Goal: Navigation & Orientation: Find specific page/section

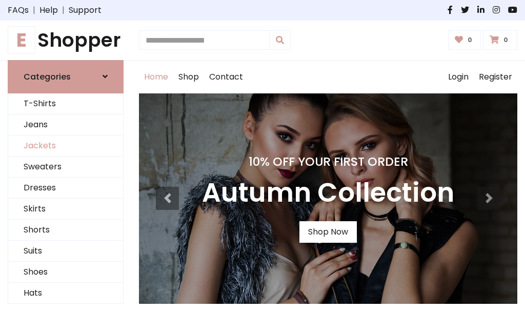
click at [66, 146] on link "Jackets" at bounding box center [65, 145] width 115 height 21
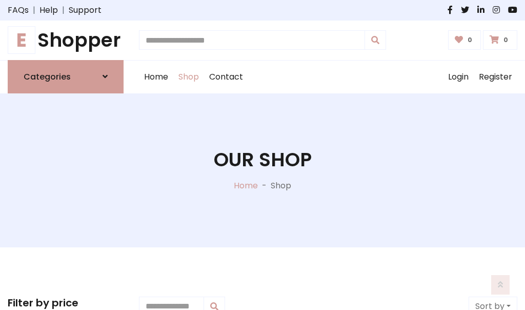
scroll to position [463, 0]
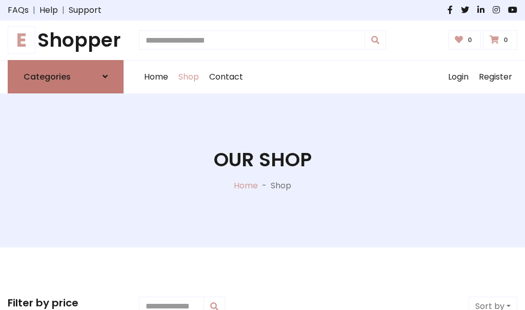
click at [66, 76] on h6 "Categories" at bounding box center [47, 77] width 47 height 10
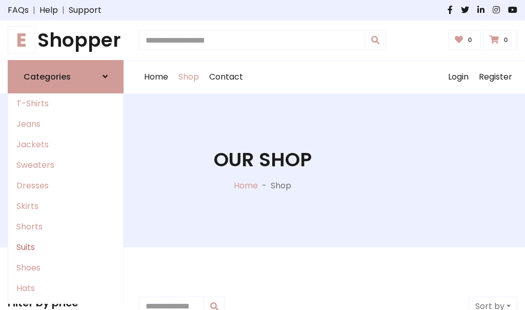
click at [66, 247] on link "Suits" at bounding box center [65, 247] width 115 height 21
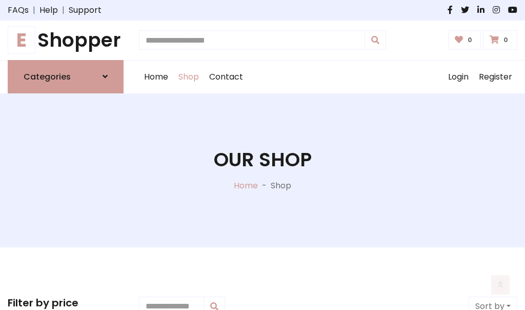
scroll to position [741, 0]
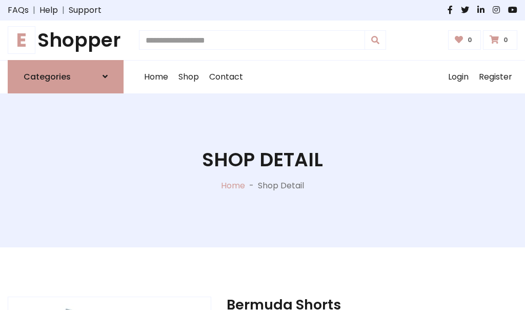
scroll to position [958, 0]
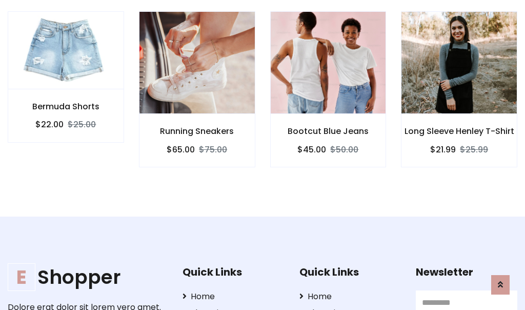
scroll to position [957, 0]
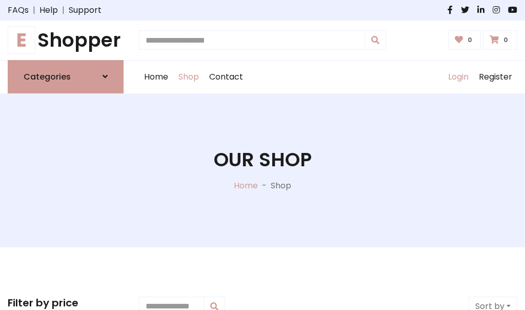
click at [458, 76] on link "Login" at bounding box center [458, 76] width 31 height 33
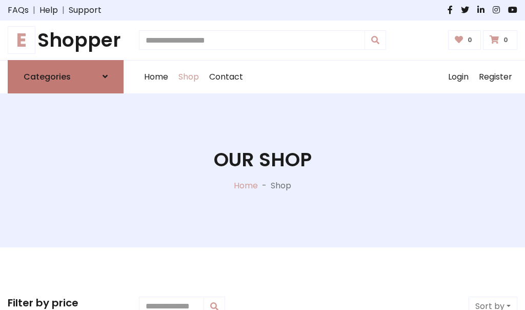
click at [105, 76] on icon at bounding box center [105, 76] width 5 height 8
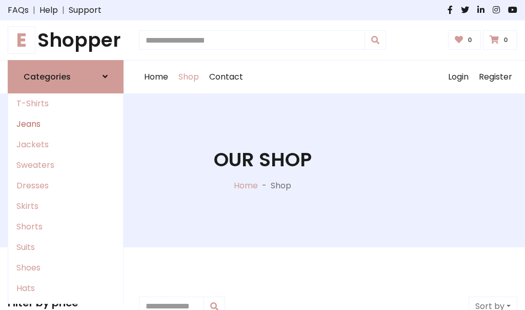
click at [66, 124] on link "Jeans" at bounding box center [65, 124] width 115 height 21
